Goal: Transaction & Acquisition: Purchase product/service

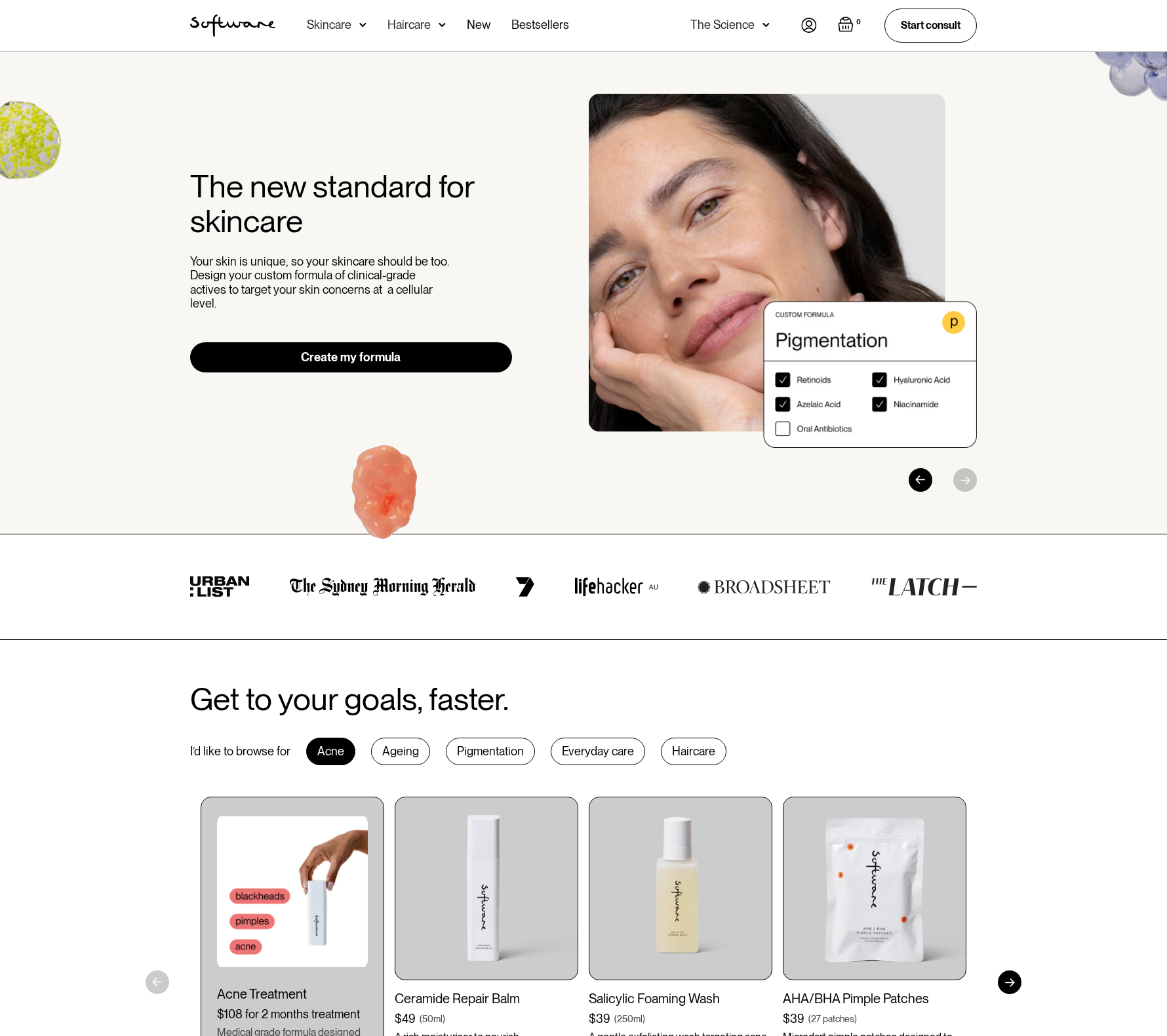
click at [315, 24] on div "Skincare" at bounding box center [329, 25] width 45 height 13
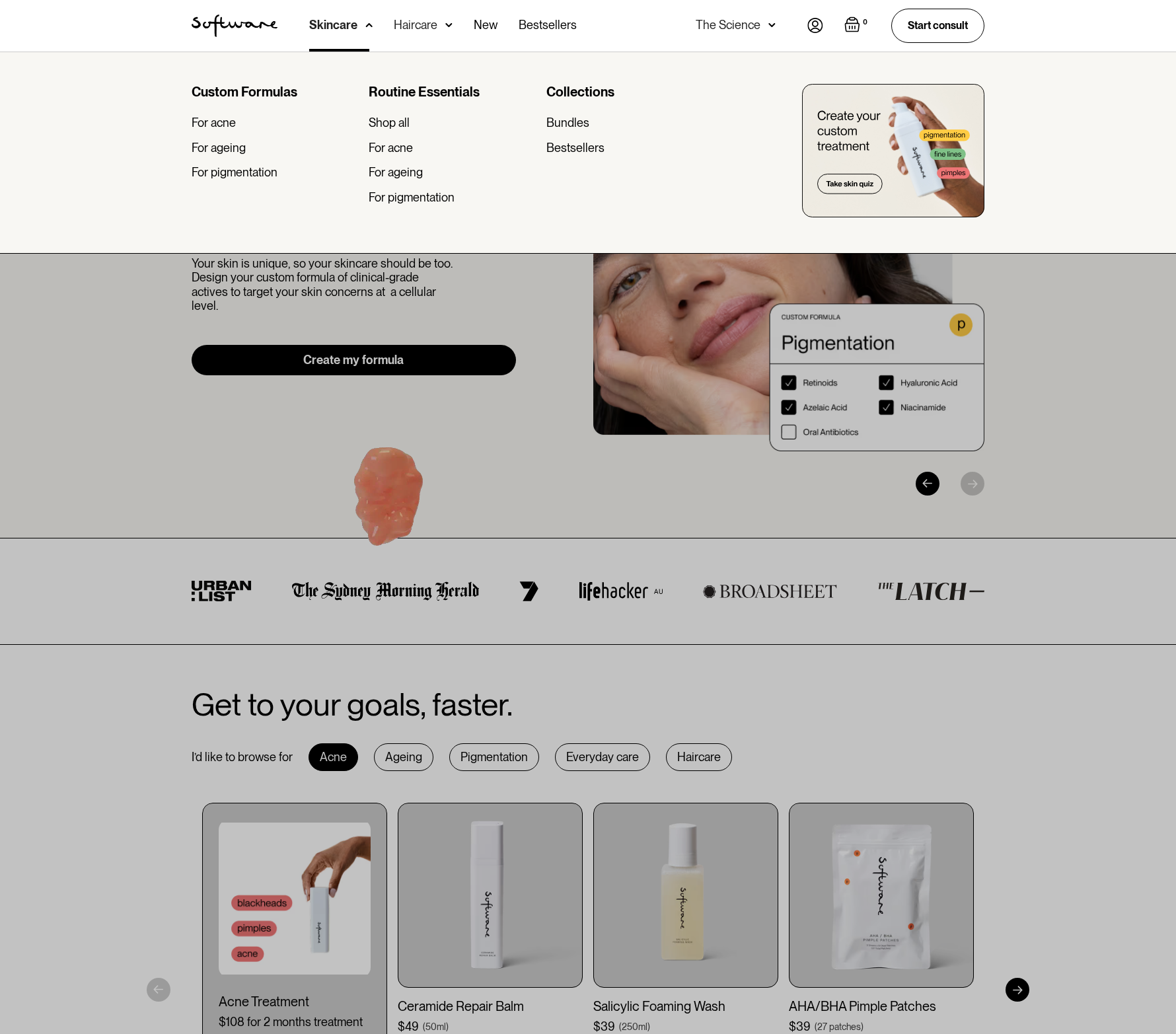
click at [99, 404] on div at bounding box center [588, 568] width 1176 height 1034
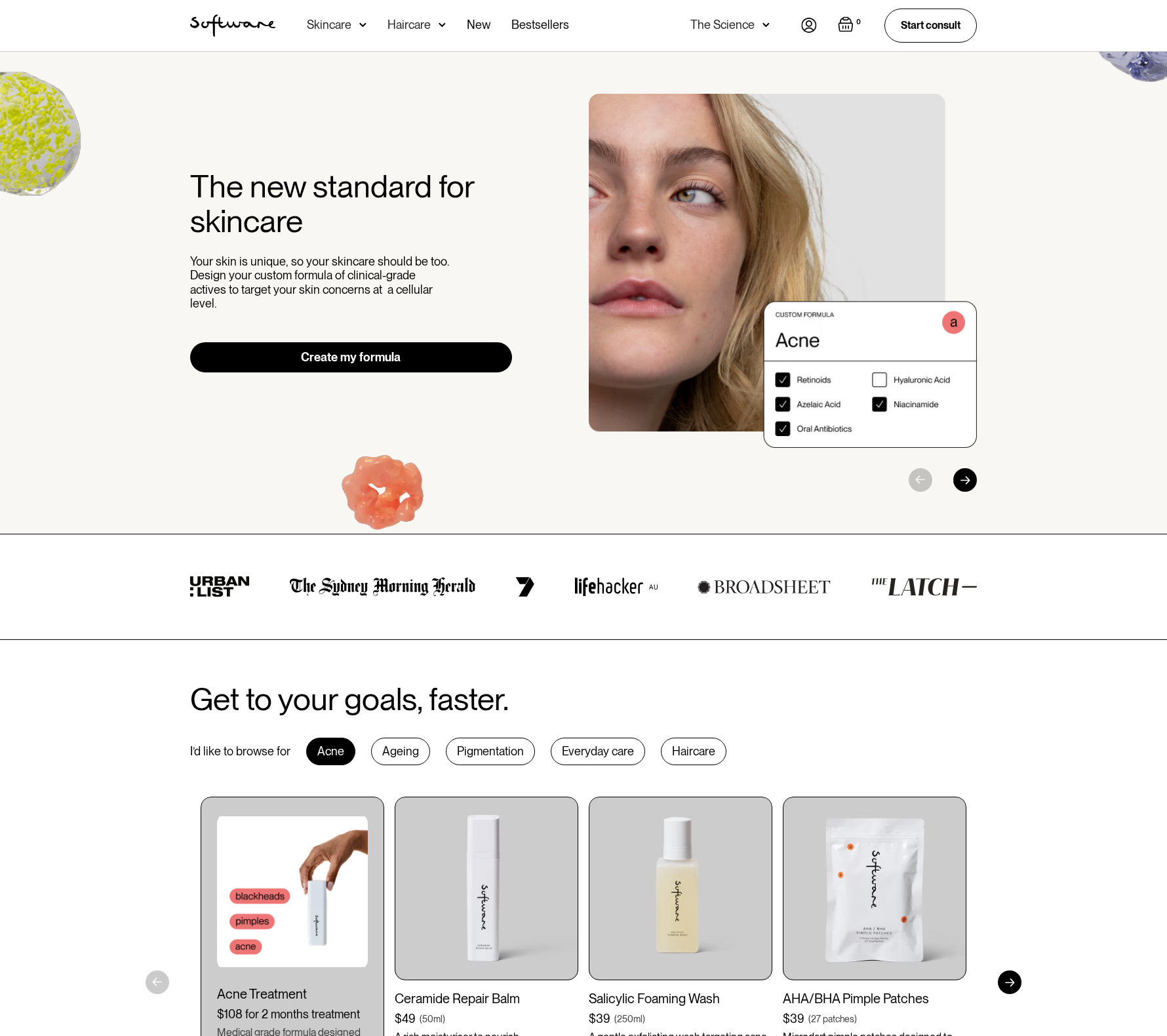
click at [1043, 210] on div "The new standard for skincare Your skin is unique, so your skincare should be t…" at bounding box center [584, 293] width 1167 height 483
click at [415, 25] on div "Haircare" at bounding box center [409, 25] width 43 height 13
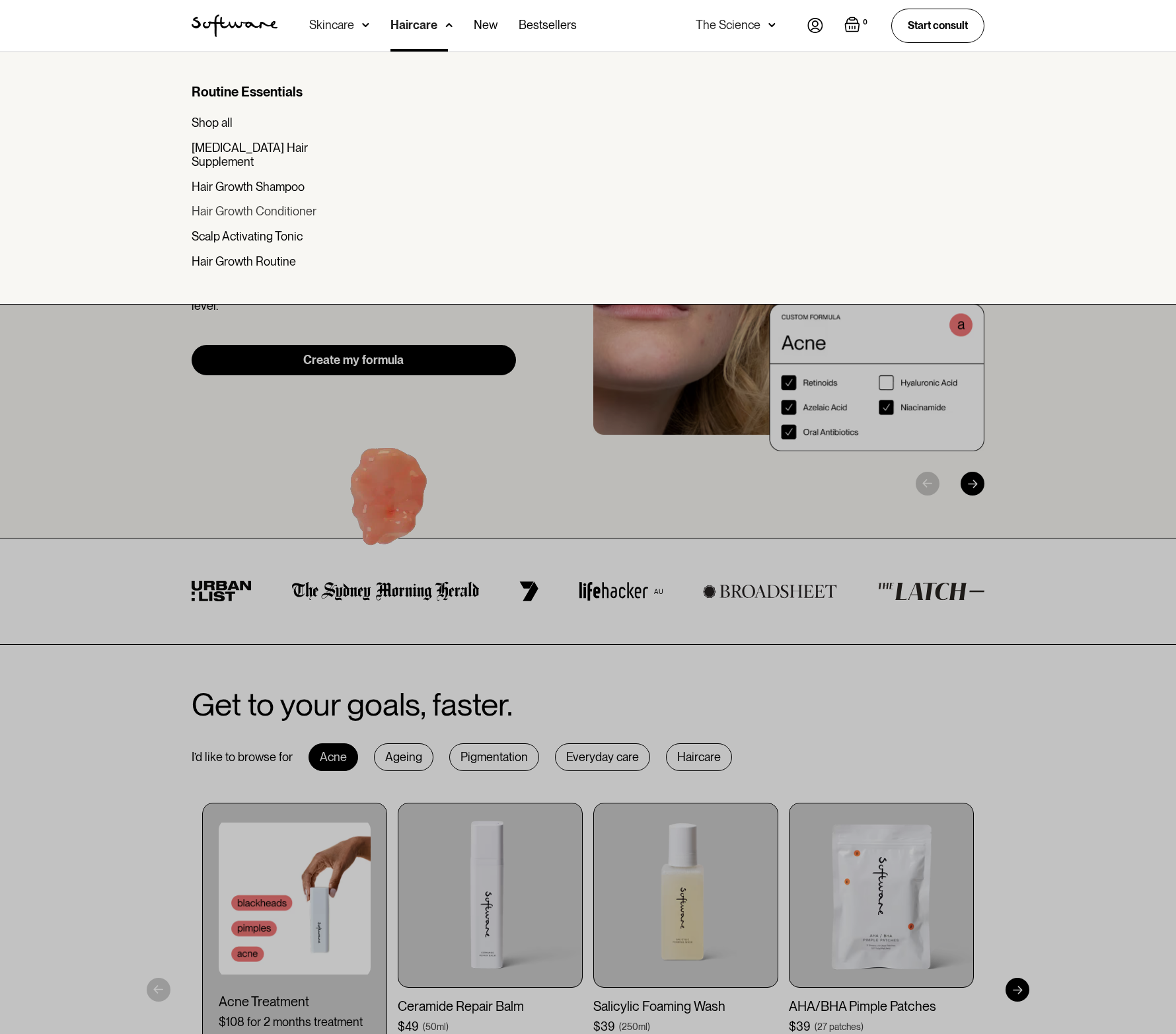
click at [225, 204] on div "Hair Growth Conditioner" at bounding box center [254, 211] width 125 height 15
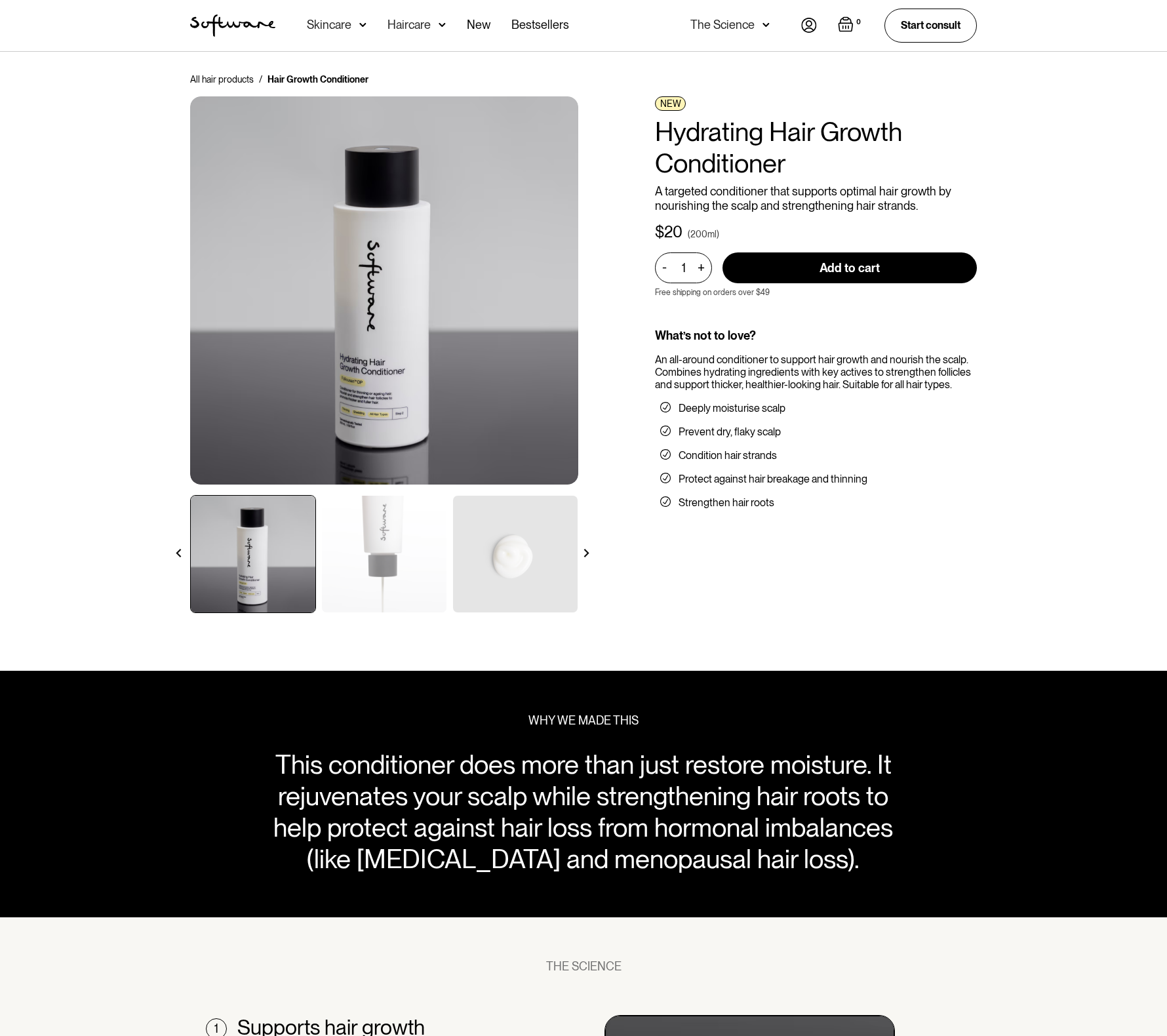
click at [102, 94] on div "All hair products / Hair Growth Conditioner NEW Hydrating Hair Growth Condition…" at bounding box center [584, 362] width 1167 height 620
